Goal: Task Accomplishment & Management: Manage account settings

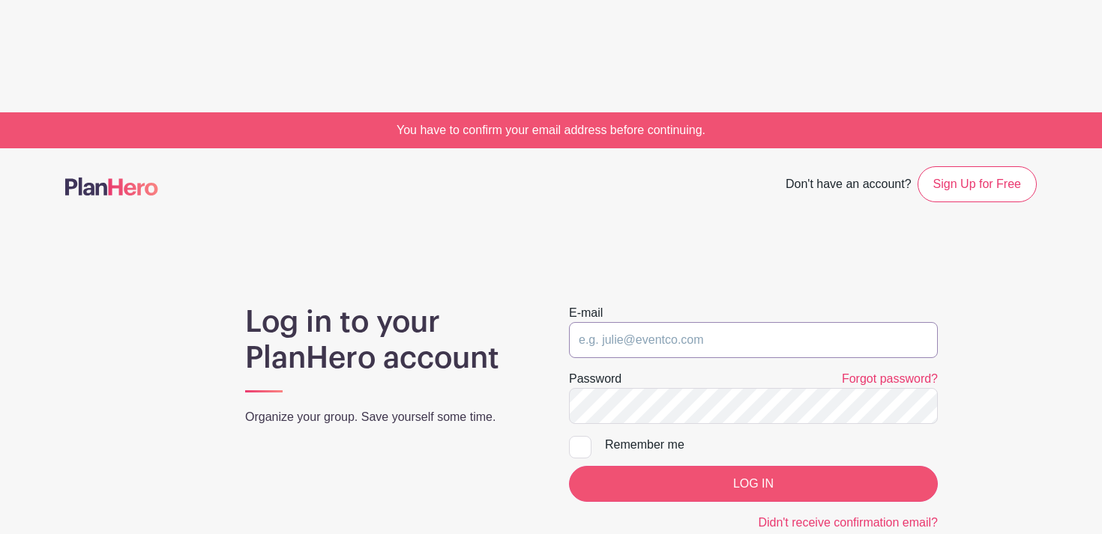
type input "[EMAIL_ADDRESS][DOMAIN_NAME]"
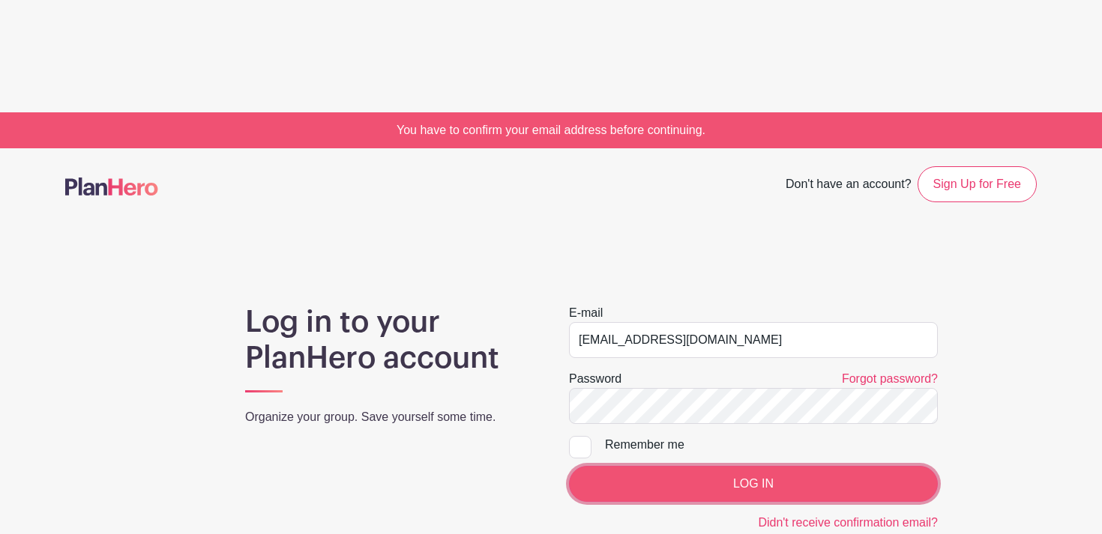
click at [767, 466] on input "LOG IN" at bounding box center [753, 484] width 369 height 36
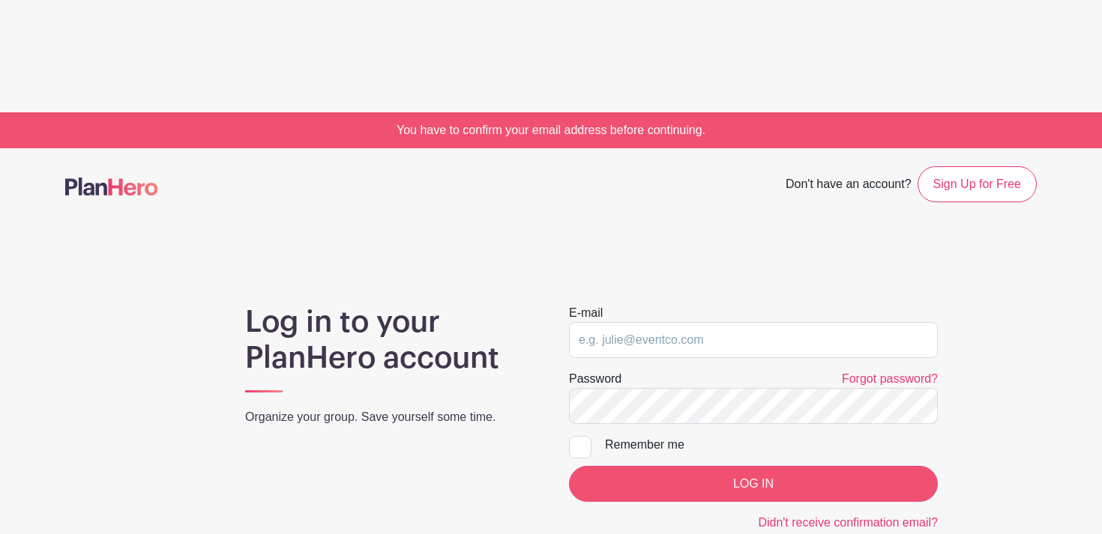
type input "[EMAIL_ADDRESS][DOMAIN_NAME]"
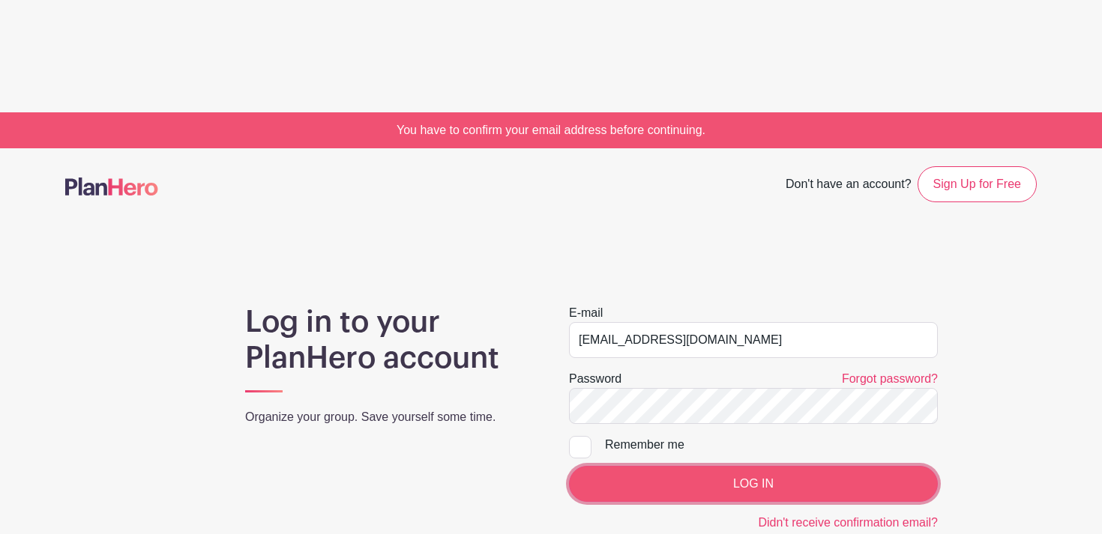
click at [745, 466] on input "LOG IN" at bounding box center [753, 484] width 369 height 36
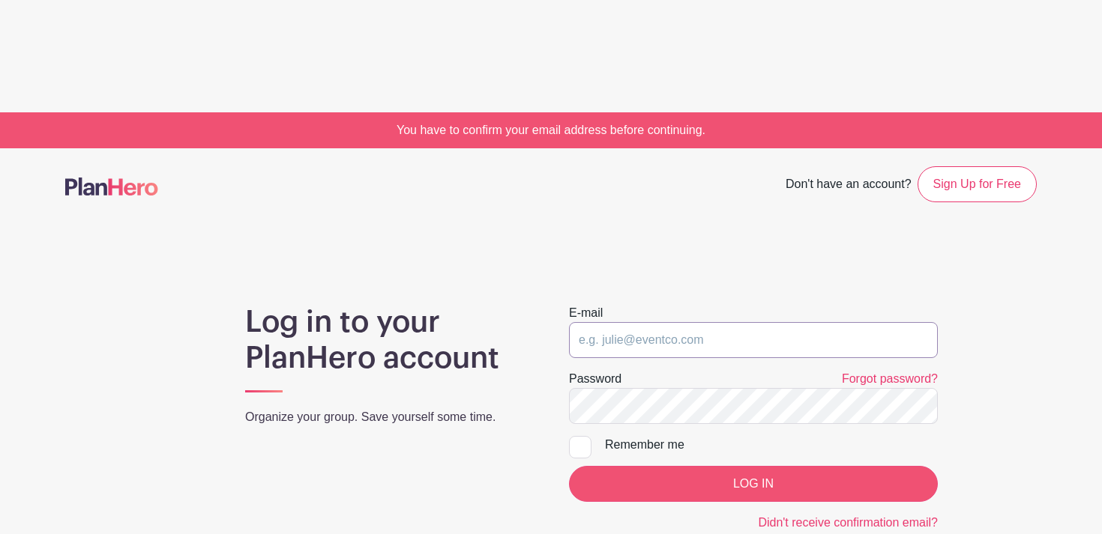
type input "[EMAIL_ADDRESS][DOMAIN_NAME]"
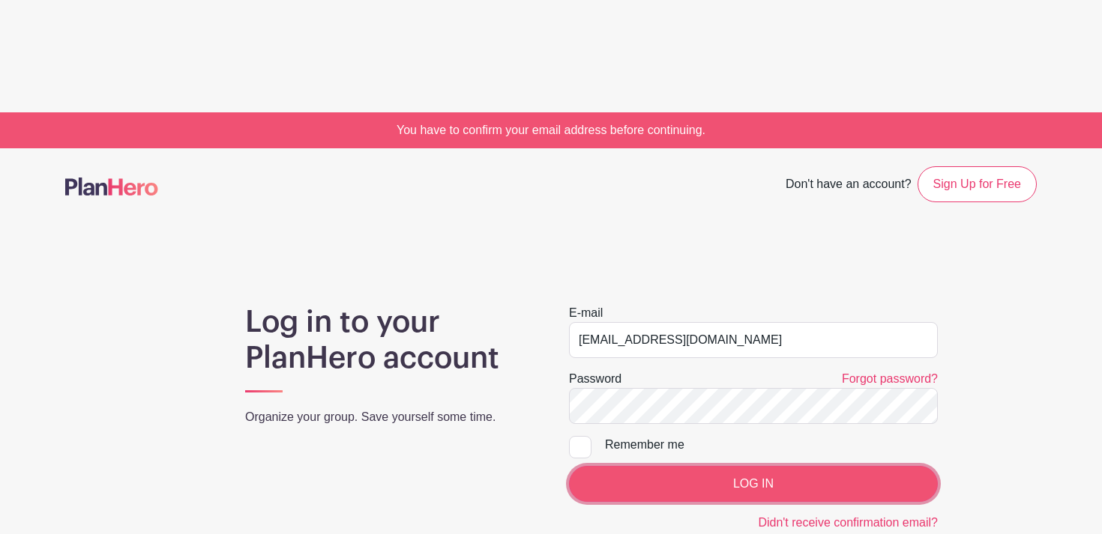
click at [750, 466] on input "LOG IN" at bounding box center [753, 484] width 369 height 36
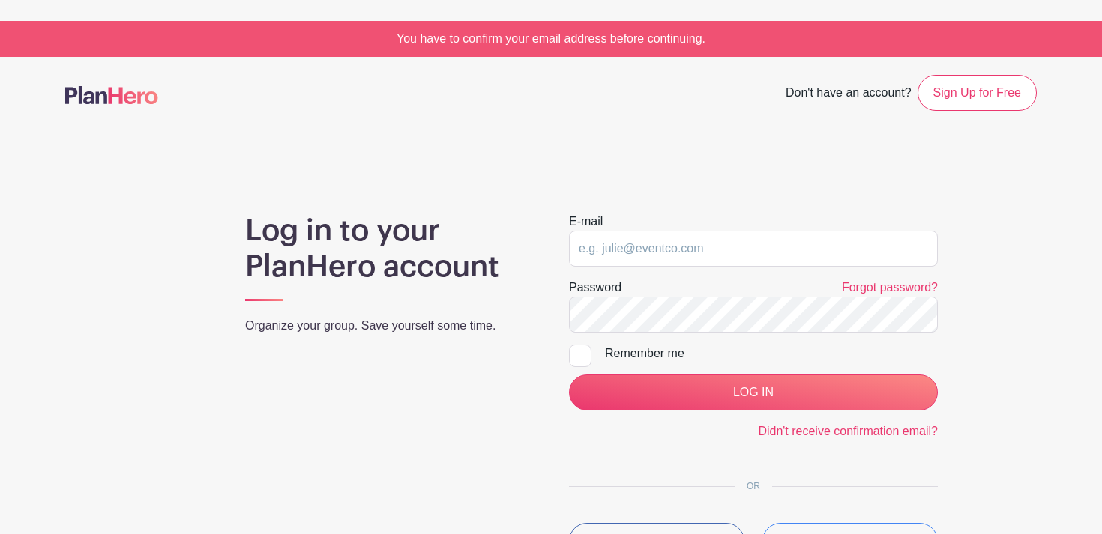
scroll to position [100, 0]
